Goal: Task Accomplishment & Management: Manage account settings

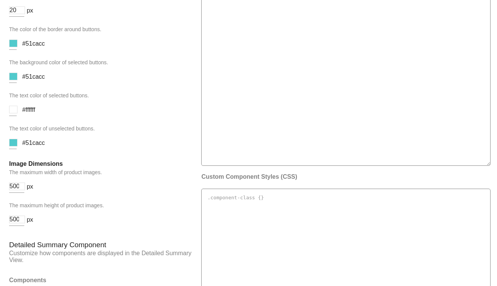
scroll to position [988, 0]
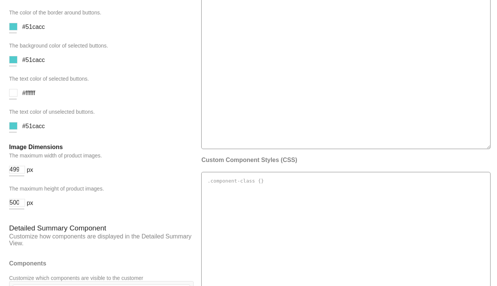
click at [22, 172] on input "499" at bounding box center [17, 170] width 16 height 8
click at [22, 172] on input "498" at bounding box center [17, 170] width 16 height 8
click at [22, 172] on input "497" at bounding box center [17, 170] width 16 height 8
click at [22, 172] on input "496" at bounding box center [17, 170] width 16 height 8
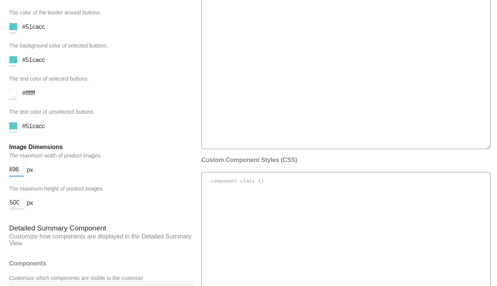
click at [15, 170] on input "496" at bounding box center [17, 170] width 16 height 8
type input "200"
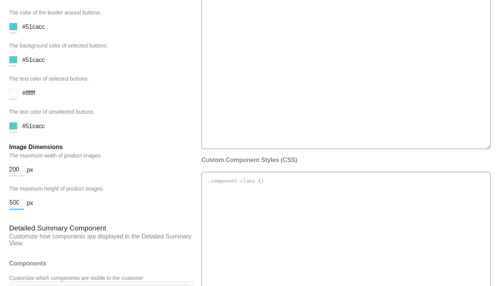
click at [16, 202] on input "500" at bounding box center [17, 203] width 16 height 8
click at [16, 201] on input "500" at bounding box center [17, 203] width 16 height 8
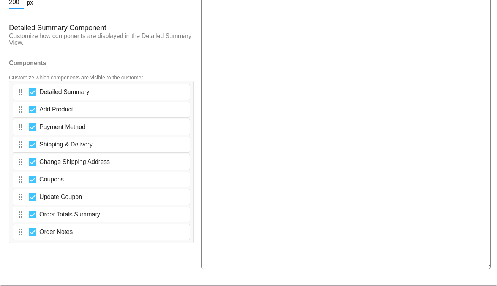
scroll to position [1220, 0]
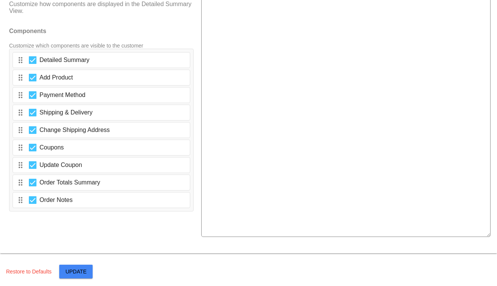
type input "200"
click at [83, 269] on span "Update" at bounding box center [75, 271] width 21 height 6
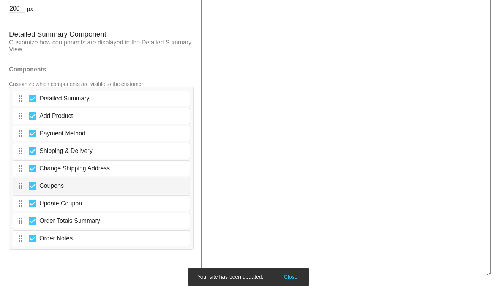
scroll to position [1182, 0]
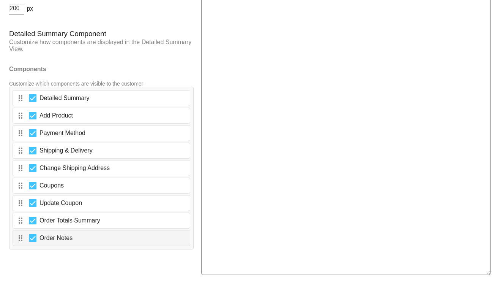
click at [31, 238] on div at bounding box center [33, 238] width 8 height 8
click at [32, 242] on input "Order Notes" at bounding box center [32, 242] width 0 height 0
checkbox input "false"
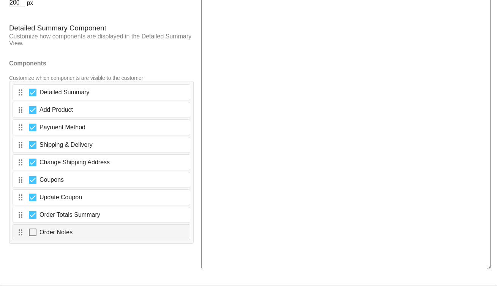
scroll to position [1220, 0]
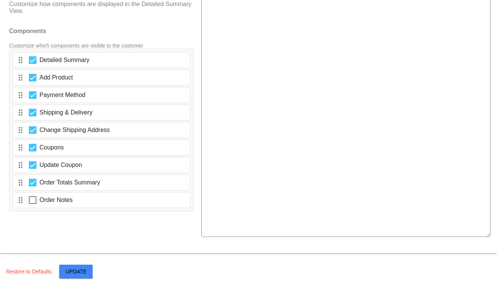
click at [74, 267] on button "Update" at bounding box center [75, 271] width 33 height 14
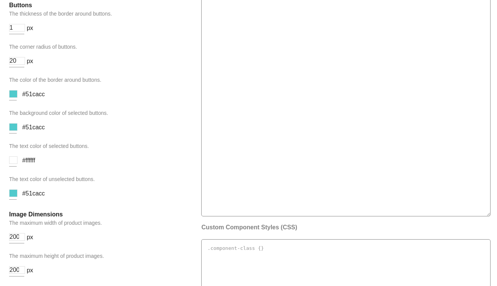
scroll to position [992, 0]
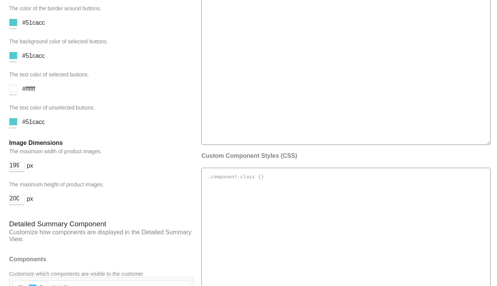
click at [19, 166] on input "199" at bounding box center [17, 165] width 16 height 8
click at [14, 164] on input "199" at bounding box center [17, 165] width 16 height 8
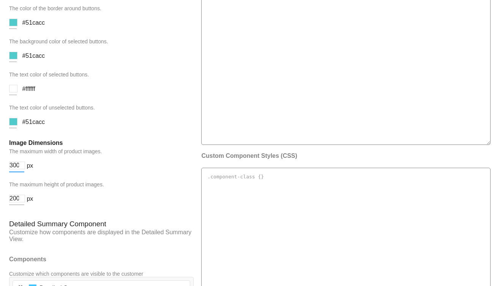
scroll to position [0, 0]
type input "300"
click at [13, 201] on input "200" at bounding box center [17, 198] width 16 height 8
click at [13, 200] on input "200" at bounding box center [17, 198] width 16 height 8
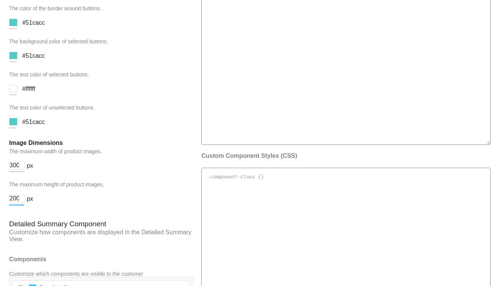
click at [13, 200] on input "200" at bounding box center [17, 198] width 16 height 8
type input "0"
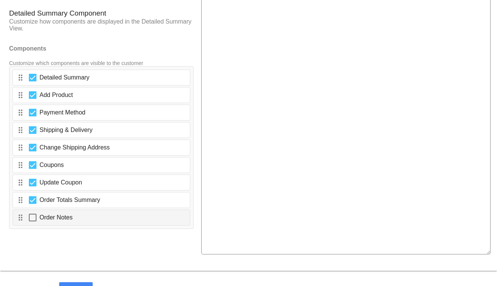
scroll to position [1220, 0]
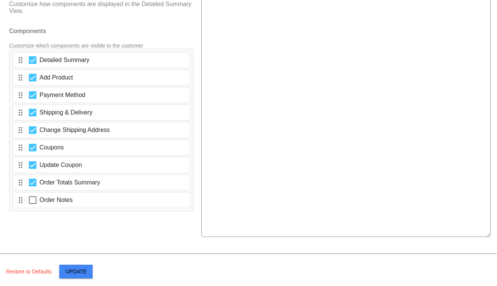
type input "300"
click at [79, 268] on span "Update" at bounding box center [75, 271] width 21 height 6
